Goal: Communication & Community: Answer question/provide support

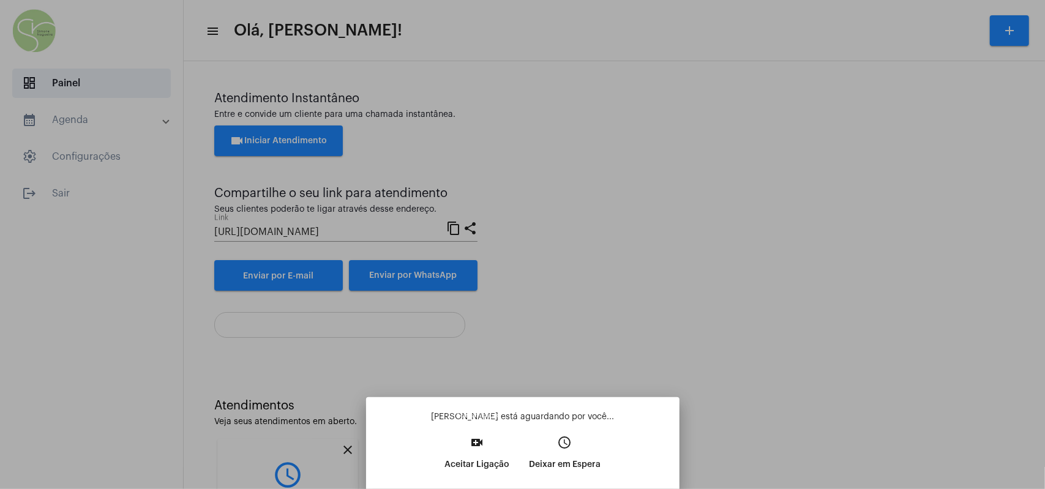
click at [494, 430] on button "video_call Aceitar Ligação" at bounding box center [477, 458] width 85 height 53
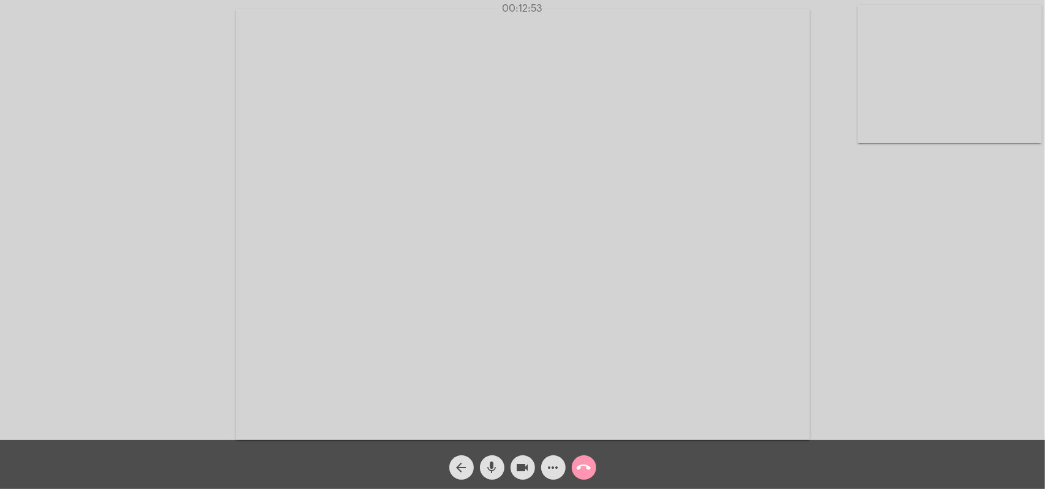
click at [585, 430] on mat-icon "call_end" at bounding box center [584, 468] width 15 height 15
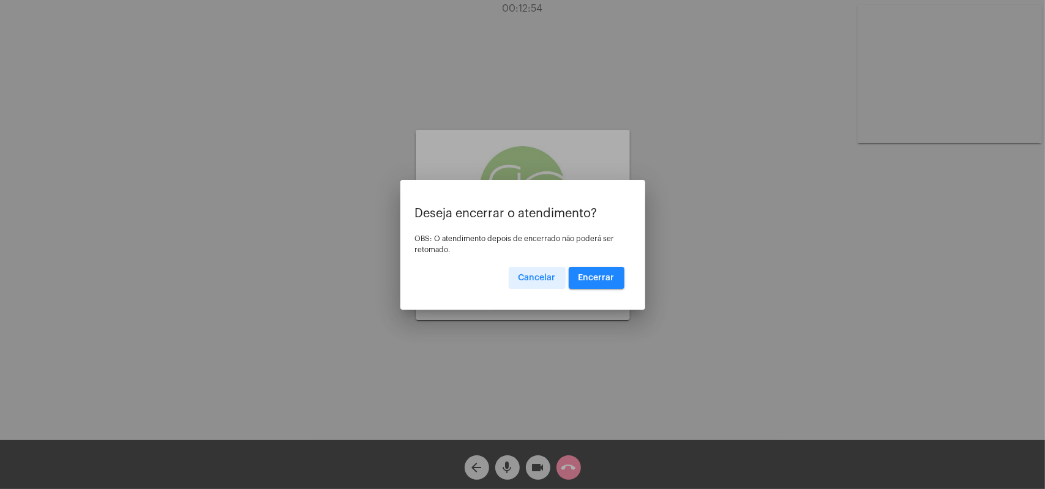
click at [615, 293] on mat-dialog-container "Deseja encerrar o atendimento? OBS: O atendimento depois de encerrado não poder…" at bounding box center [523, 245] width 245 height 130
click at [611, 281] on span "Encerrar" at bounding box center [597, 278] width 36 height 9
